Goal: Browse casually

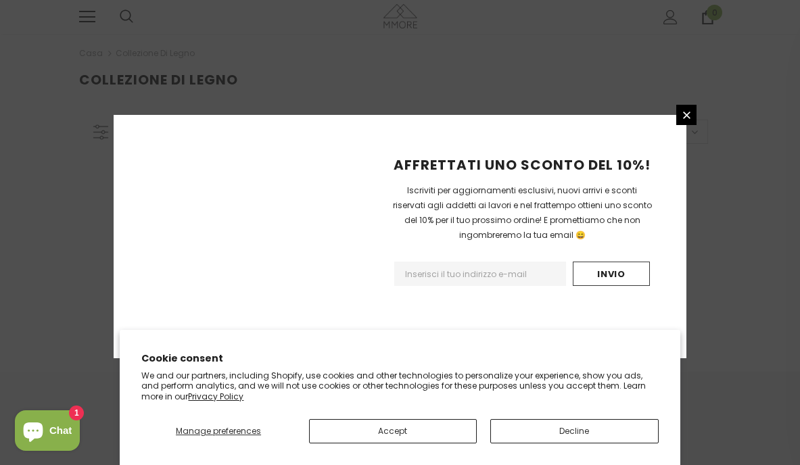
scroll to position [323, 0]
